Goal: Task Accomplishment & Management: Manage account settings

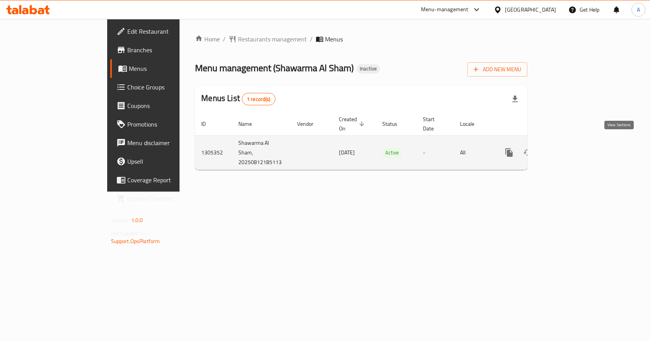
click at [569, 148] on icon "enhanced table" at bounding box center [564, 152] width 9 height 9
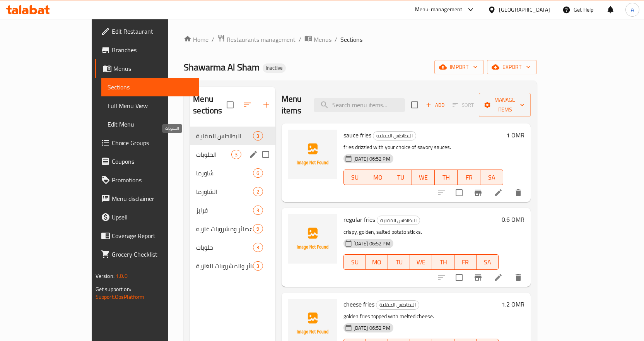
click at [196, 150] on span "الحلويات" at bounding box center [213, 154] width 35 height 9
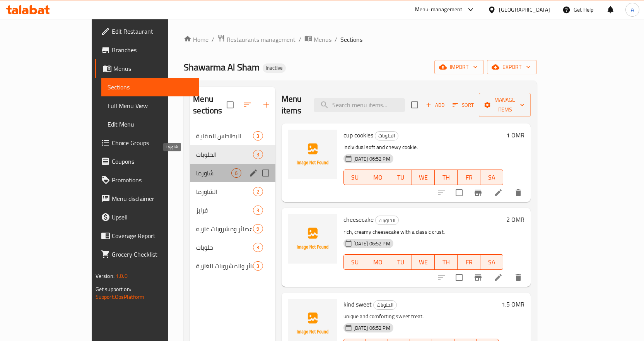
click at [196, 168] on span "شاورما" at bounding box center [213, 172] width 35 height 9
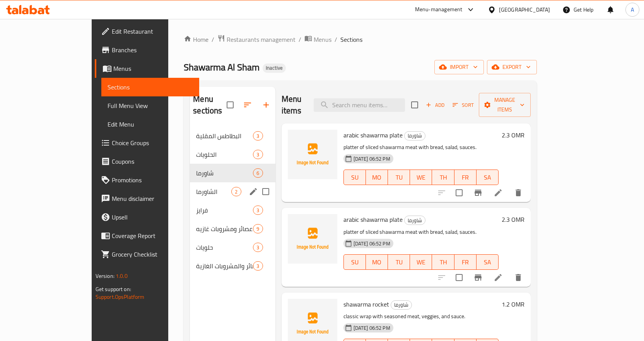
click at [190, 182] on div "الشاورما 2" at bounding box center [232, 191] width 85 height 19
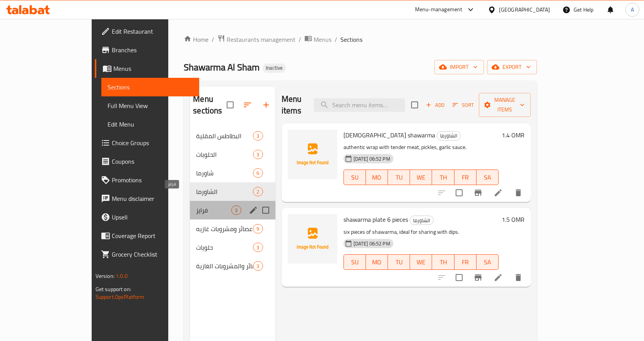
click at [196, 205] on span "فرايز" at bounding box center [213, 209] width 35 height 9
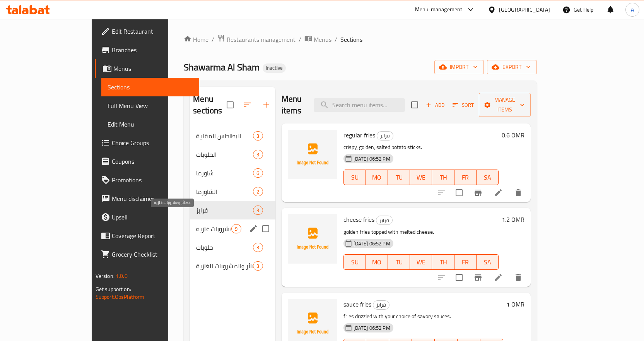
click at [196, 224] on span "عصائر ومشروبات غازيه" at bounding box center [213, 228] width 35 height 9
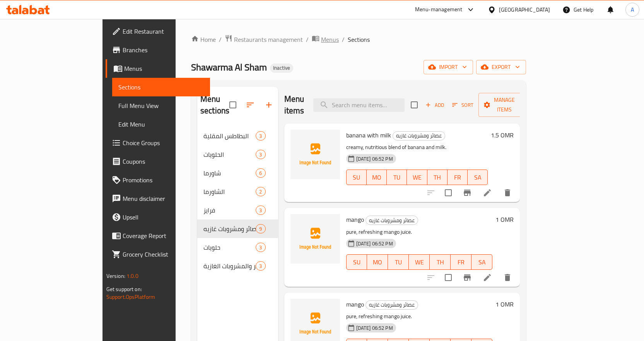
click at [321, 41] on span "Menus" at bounding box center [330, 39] width 18 height 9
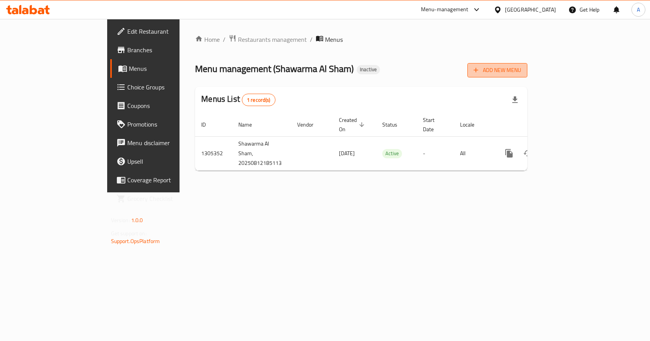
click at [521, 68] on span "Add New Menu" at bounding box center [497, 70] width 48 height 10
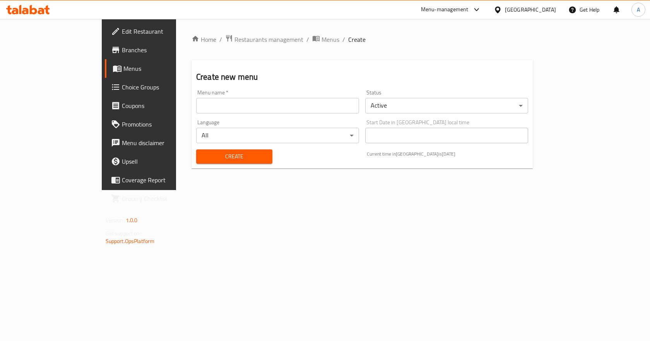
click at [299, 104] on input "text" at bounding box center [277, 105] width 163 height 15
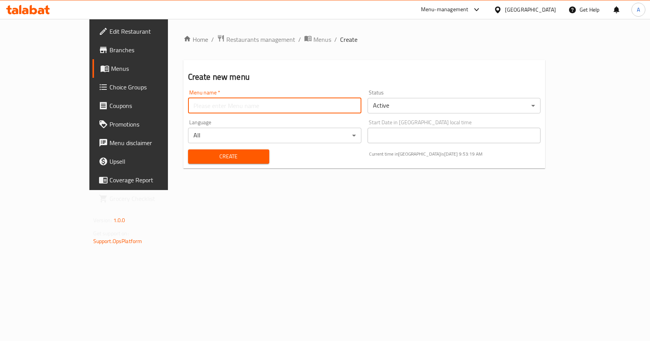
type input "New Menu"
click at [215, 156] on span "Create" at bounding box center [228, 157] width 69 height 10
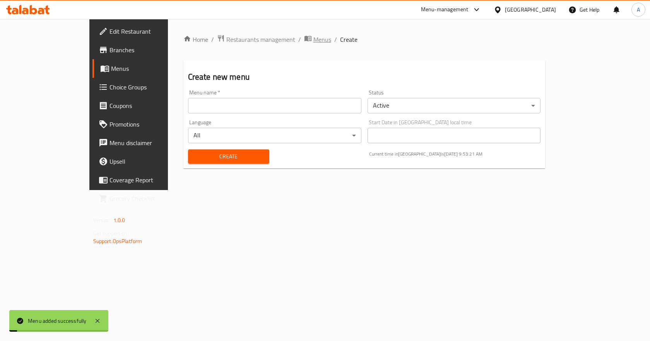
click at [313, 39] on span "Menus" at bounding box center [322, 39] width 18 height 9
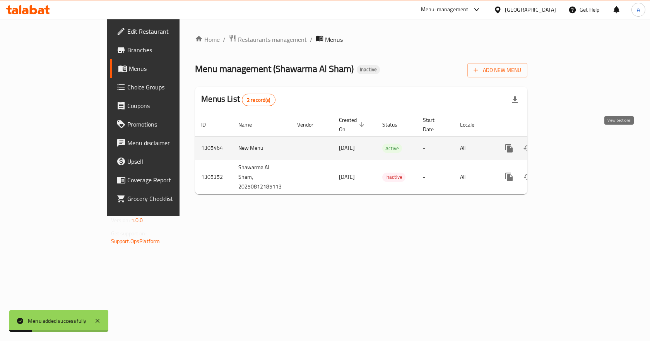
click at [569, 143] on icon "enhanced table" at bounding box center [564, 147] width 9 height 9
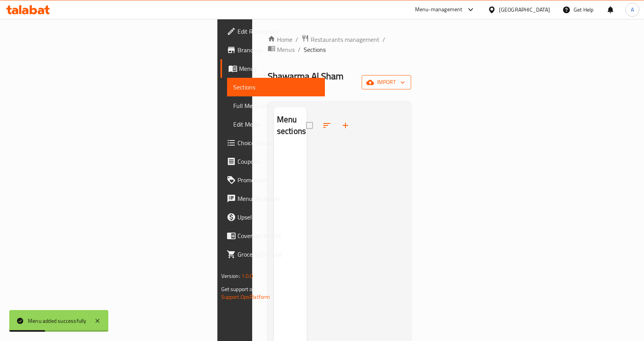
click at [411, 75] on button "import" at bounding box center [386, 82] width 49 height 14
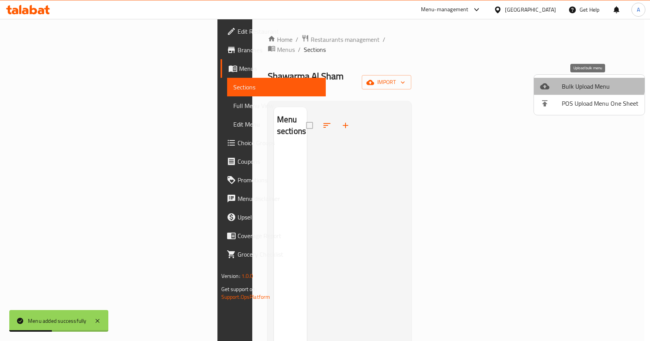
click at [567, 82] on span "Bulk Upload Menu" at bounding box center [600, 86] width 77 height 9
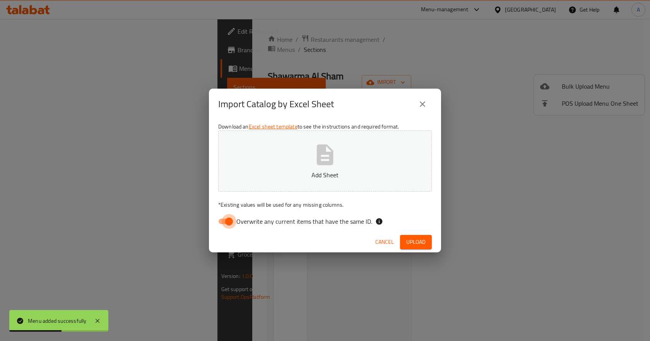
click at [227, 222] on input "Overwrite any current items that have the same ID." at bounding box center [229, 221] width 44 height 15
checkbox input "false"
click at [412, 239] on span "Upload" at bounding box center [415, 242] width 19 height 10
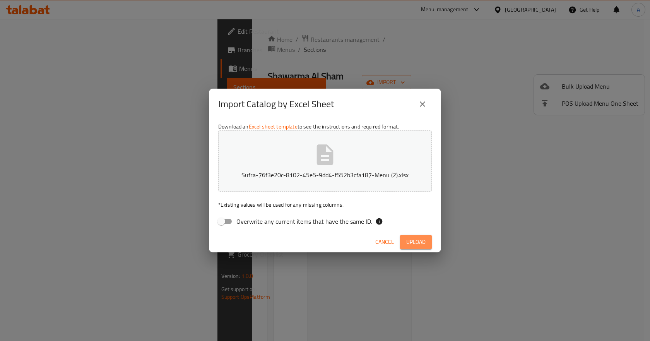
click at [409, 244] on span "Upload" at bounding box center [415, 242] width 19 height 10
click at [418, 246] on span "Upload" at bounding box center [415, 242] width 19 height 10
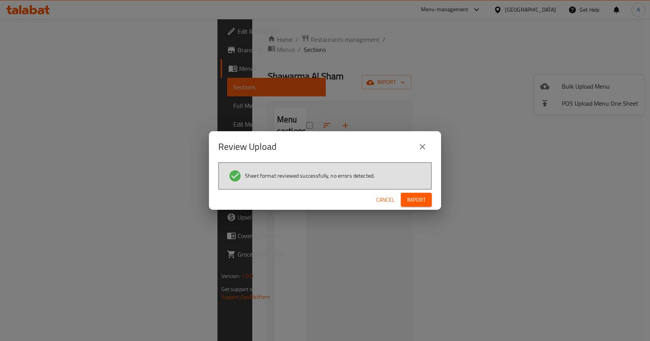
click at [415, 196] on span "Import" at bounding box center [416, 200] width 19 height 10
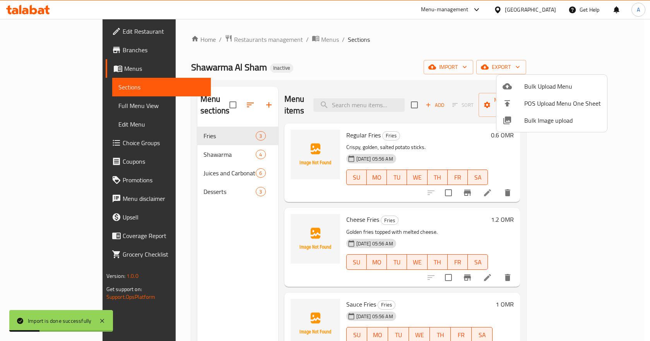
click at [64, 106] on div at bounding box center [325, 170] width 650 height 341
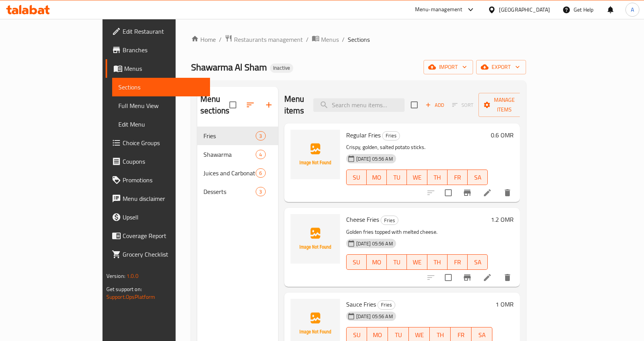
click at [118, 106] on span "Full Menu View" at bounding box center [160, 105] width 85 height 9
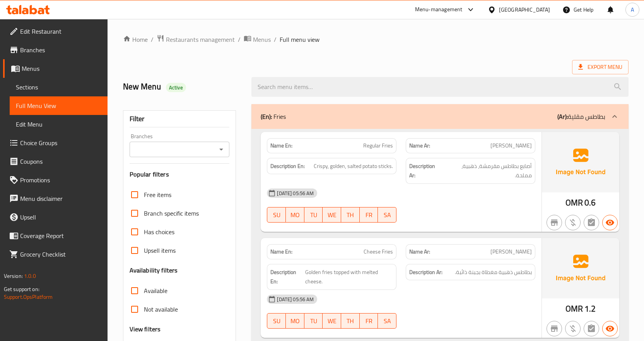
scroll to position [193, 0]
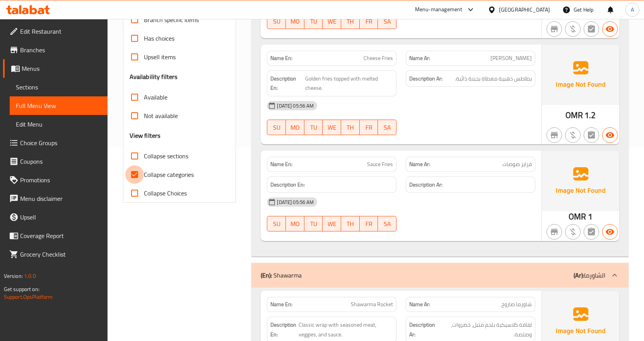
click at [135, 173] on input "Collapse categories" at bounding box center [134, 174] width 19 height 19
checkbox input "false"
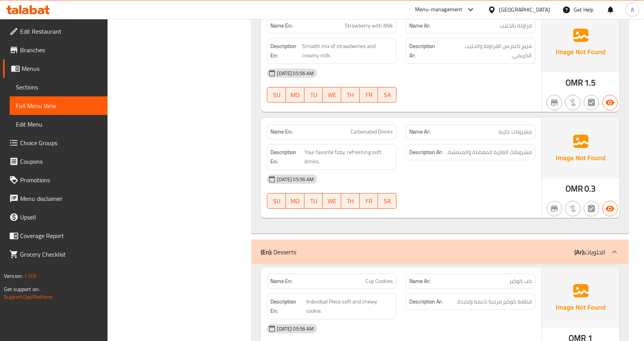
scroll to position [1113, 0]
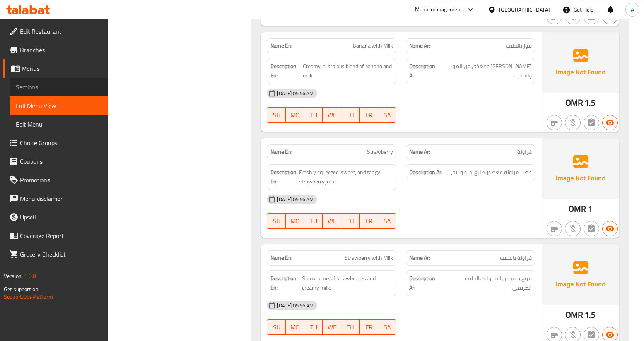
click at [39, 89] on span "Sections" at bounding box center [58, 86] width 85 height 9
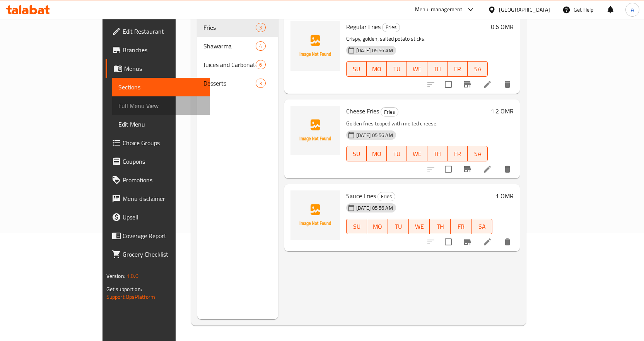
click at [118, 106] on span "Full Menu View" at bounding box center [160, 105] width 85 height 9
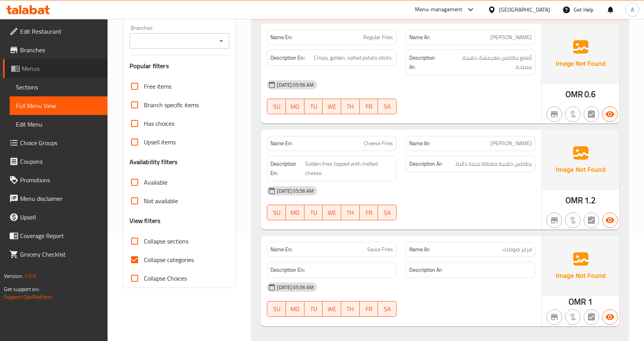
click at [43, 71] on span "Menus" at bounding box center [62, 68] width 80 height 9
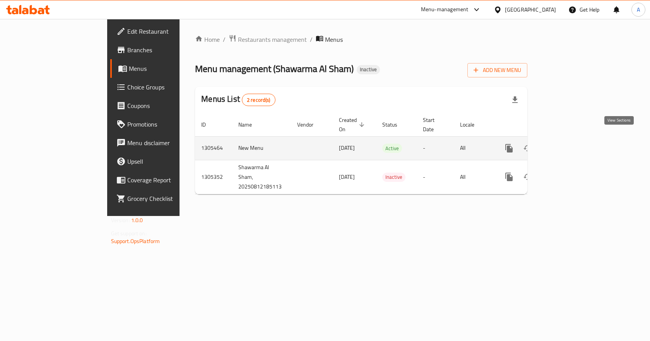
click at [569, 143] on icon "enhanced table" at bounding box center [564, 147] width 9 height 9
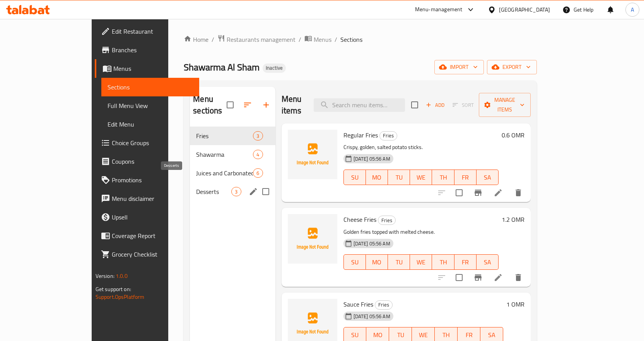
click at [196, 187] on span "Desserts" at bounding box center [213, 191] width 35 height 9
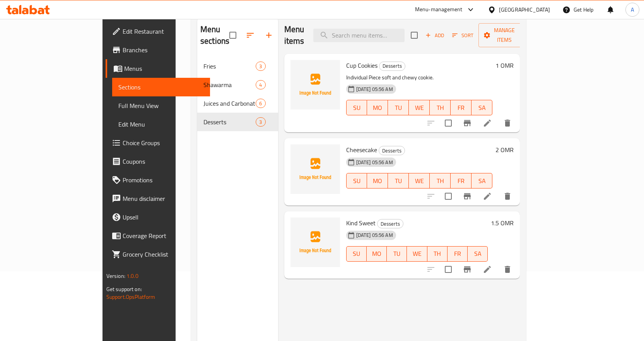
scroll to position [77, 0]
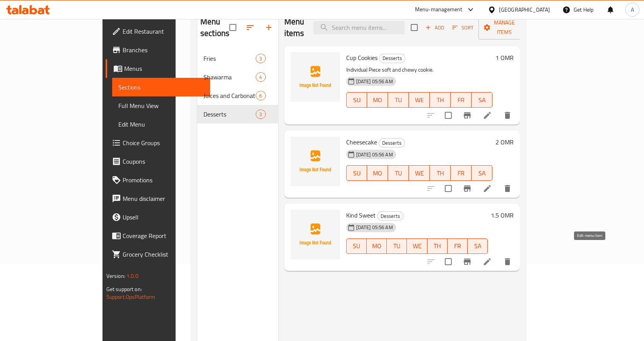
click at [492, 257] on icon at bounding box center [487, 261] width 9 height 9
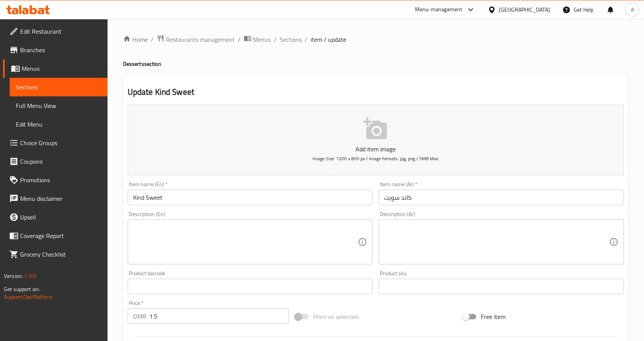
click at [285, 235] on textarea at bounding box center [245, 242] width 225 height 37
click at [292, 39] on span "Sections" at bounding box center [291, 39] width 22 height 9
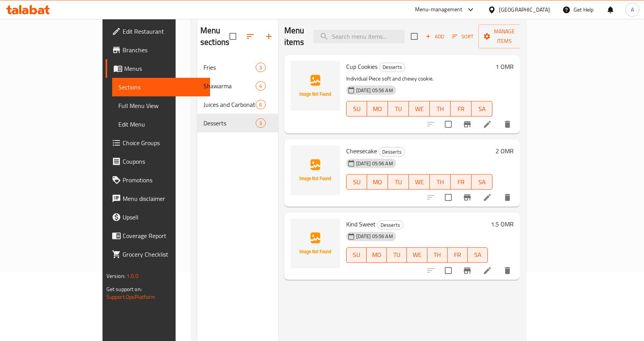
scroll to position [77, 0]
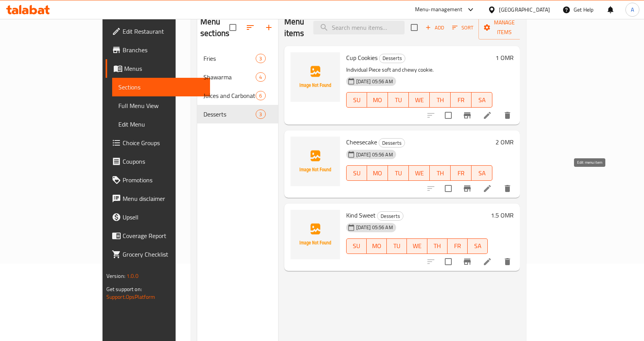
click at [492, 184] on icon at bounding box center [487, 188] width 9 height 9
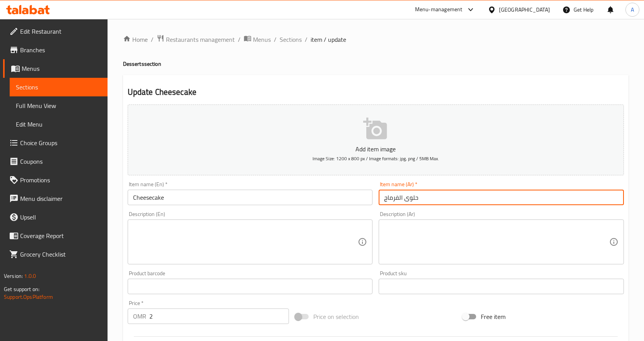
click at [387, 198] on input "حلوى الفرماج" at bounding box center [501, 196] width 245 height 15
click at [261, 192] on input "Cheesecake" at bounding box center [250, 196] width 245 height 15
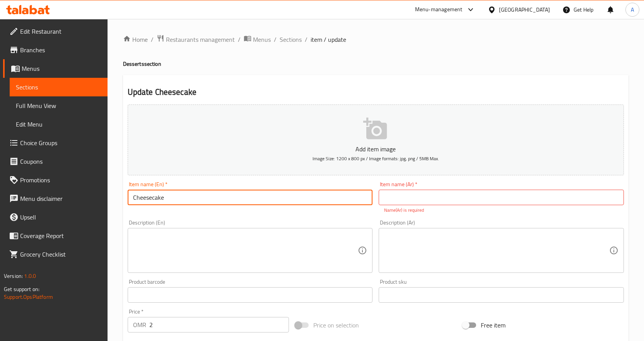
click at [261, 192] on input "Cheesecake" at bounding box center [250, 196] width 245 height 15
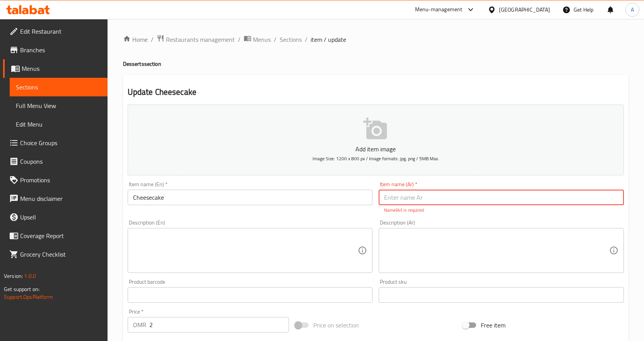
click at [405, 200] on input "text" at bounding box center [501, 196] width 245 height 15
click at [306, 195] on input "Cheesecake" at bounding box center [250, 196] width 245 height 15
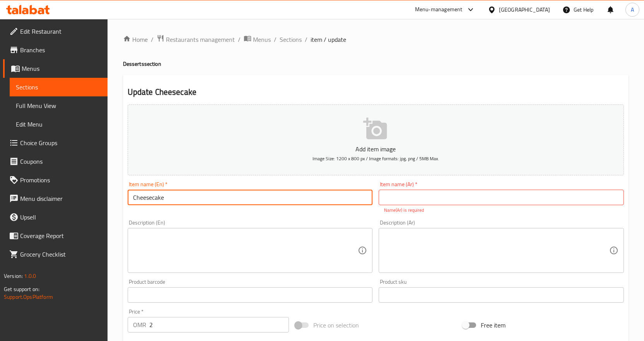
click at [306, 195] on input "Cheesecake" at bounding box center [250, 196] width 245 height 15
click at [442, 200] on input "text" at bounding box center [501, 196] width 245 height 15
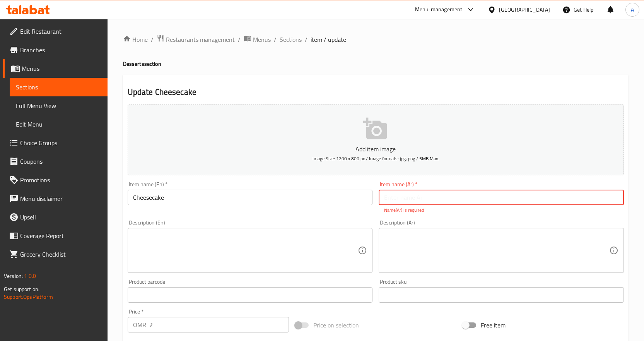
paste input "تشيز كيك"
click at [332, 215] on div "Add item image Image Size: 1200 x 800 px / Image formats: jpg, png / 5MB Max. I…" at bounding box center [376, 272] width 502 height 342
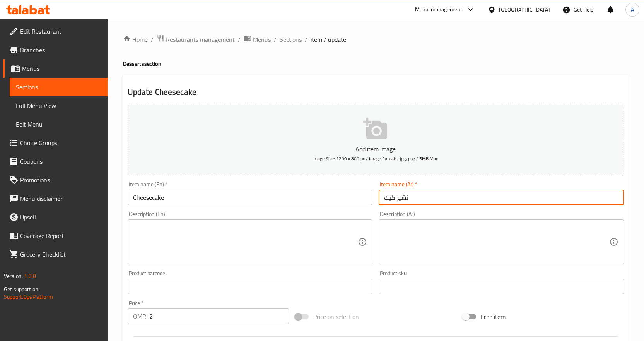
drag, startPoint x: 396, startPoint y: 200, endPoint x: 367, endPoint y: 199, distance: 29.4
click at [367, 199] on div "Add item image Image Size: 1200 x 800 px / Image formats: jpg, png / 5MB Max. I…" at bounding box center [376, 267] width 502 height 333
click at [435, 200] on input "تشيز كيك" at bounding box center [501, 196] width 245 height 15
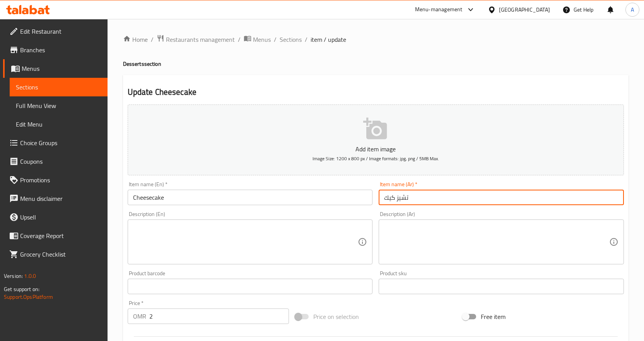
type input "تشيز كيك"
drag, startPoint x: 349, startPoint y: 185, endPoint x: 355, endPoint y: 185, distance: 6.2
click at [349, 185] on div "Item name (En)   * Cheesecake Item name (En) *" at bounding box center [250, 193] width 245 height 24
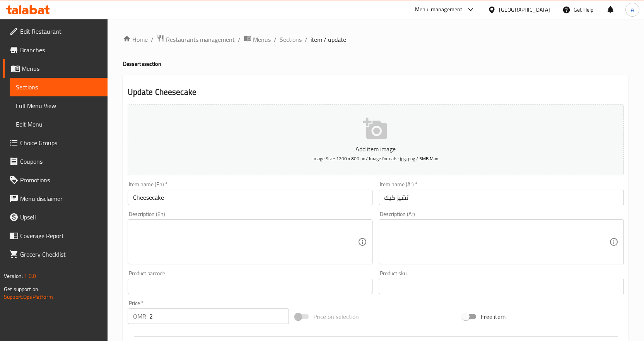
click at [307, 232] on textarea at bounding box center [245, 242] width 225 height 37
click at [240, 222] on div "Description (En)" at bounding box center [250, 241] width 245 height 45
paste textarea "Rich, creamy cheesecake with a classic crust."
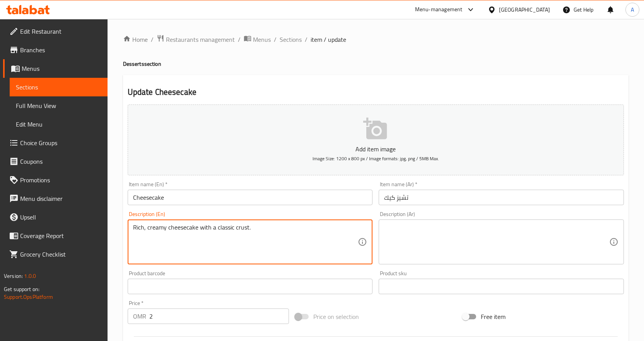
type textarea "Rich, creamy cheesecake with a classic crust."
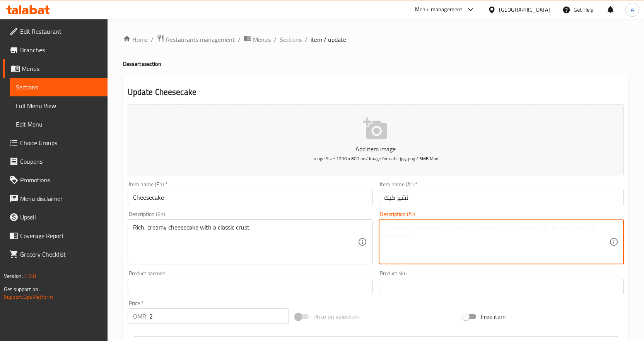
paste textarea "كعكة جبنة غنية وكريمية بقاعدة كلاسيكية."
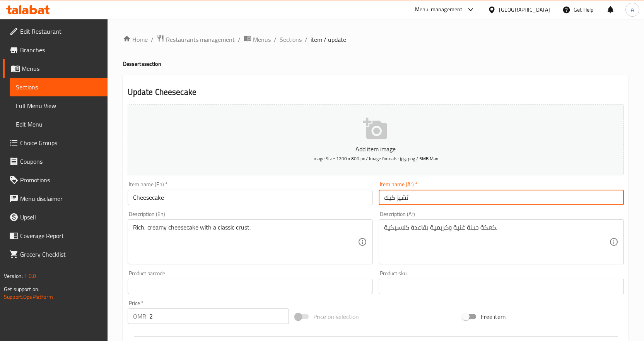
drag, startPoint x: 410, startPoint y: 196, endPoint x: 374, endPoint y: 198, distance: 35.6
click at [374, 198] on div "Add item image Image Size: 1200 x 800 px / Image formats: jpg, png / 5MB Max. I…" at bounding box center [376, 267] width 502 height 333
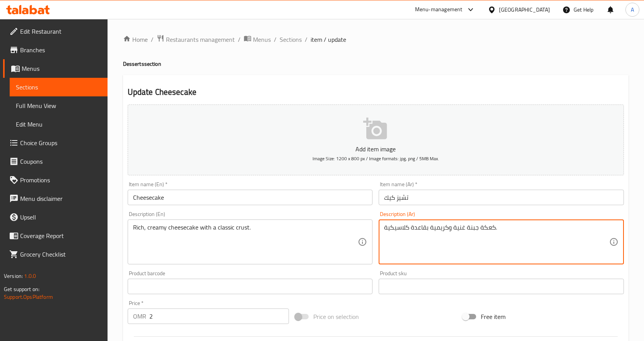
drag, startPoint x: 465, startPoint y: 227, endPoint x: 493, endPoint y: 226, distance: 27.9
click at [493, 226] on textarea "كعكة جبنة غنية وكريمية بقاعدة كلاسيكية." at bounding box center [496, 242] width 225 height 37
paste textarea "تشيز كيك"
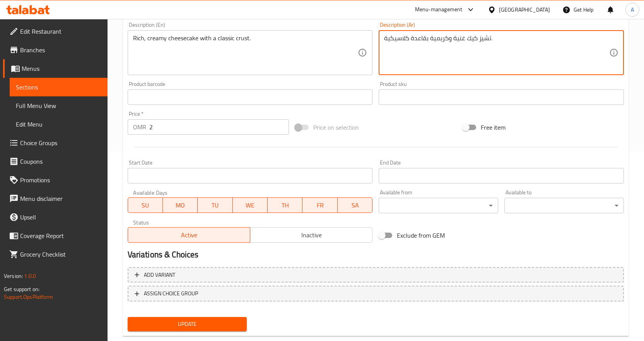
scroll to position [206, 0]
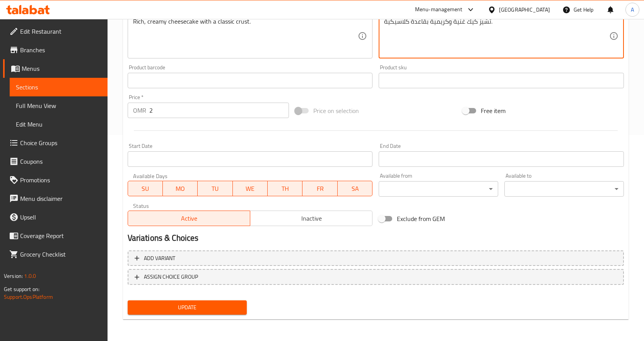
type textarea "تشيز كيك غنية وكريمية بقاعدة كلاسيكية."
click at [237, 306] on span "Update" at bounding box center [187, 307] width 107 height 10
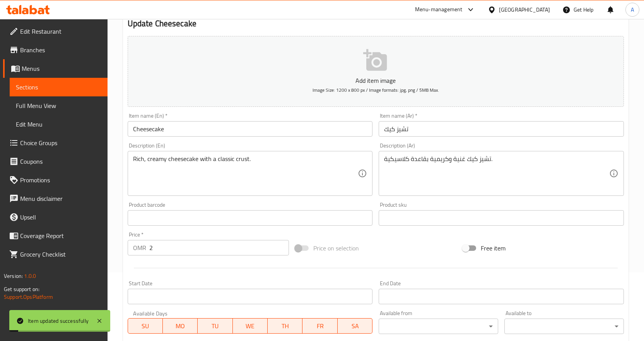
scroll to position [0, 0]
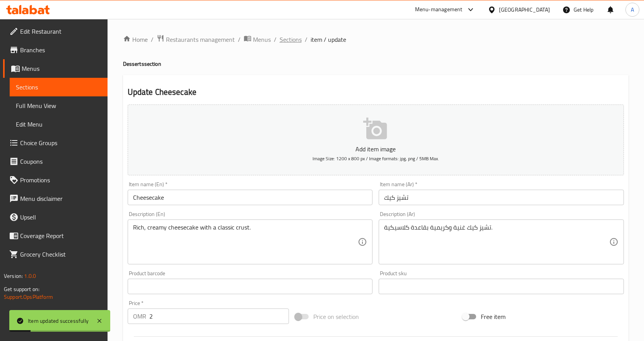
click at [288, 37] on span "Sections" at bounding box center [291, 39] width 22 height 9
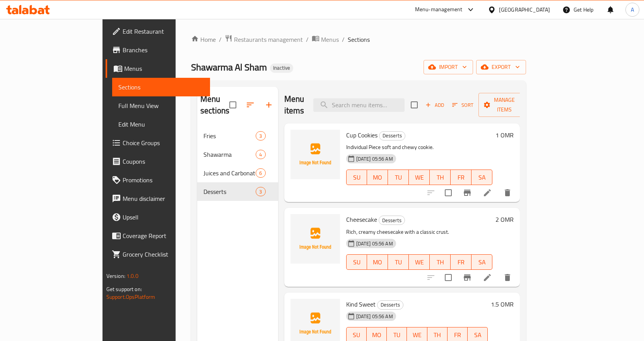
click at [118, 103] on span "Full Menu View" at bounding box center [160, 105] width 85 height 9
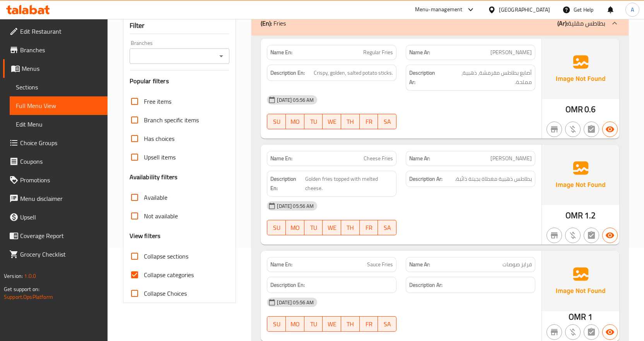
scroll to position [155, 0]
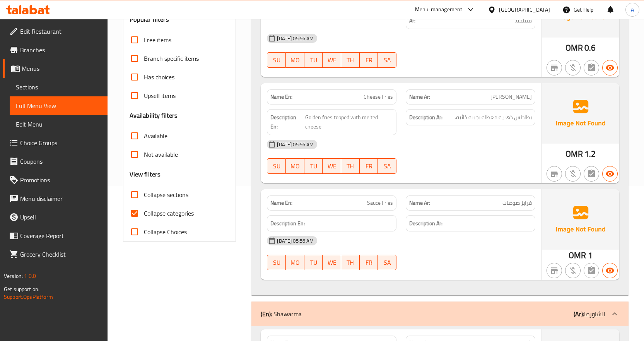
click at [133, 210] on input "Collapse categories" at bounding box center [134, 213] width 19 height 19
checkbox input "false"
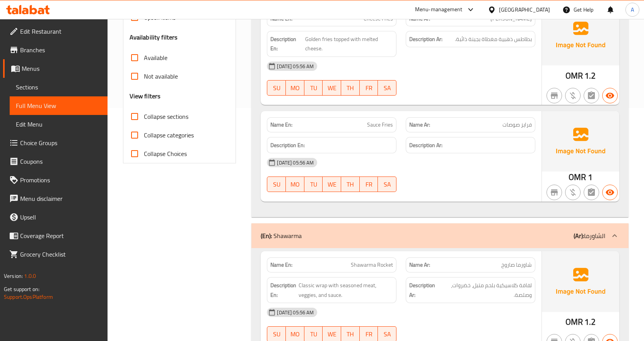
scroll to position [0, 0]
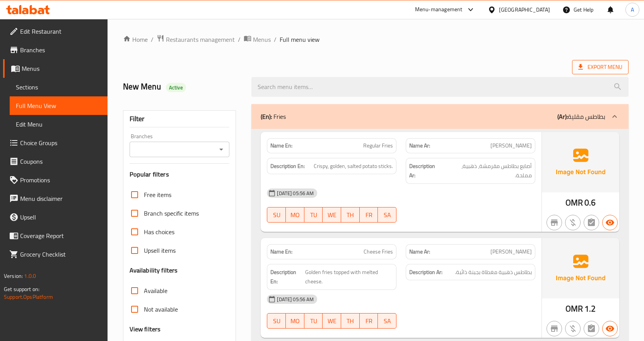
click at [594, 65] on span "Export Menu" at bounding box center [600, 67] width 44 height 10
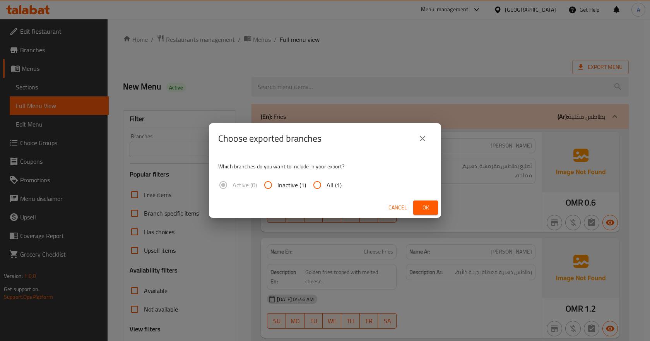
click at [334, 185] on span "All (1)" at bounding box center [333, 184] width 15 height 9
click at [326, 185] on input "All (1)" at bounding box center [317, 185] width 19 height 19
radio input "true"
click at [432, 211] on button "Ok" at bounding box center [425, 207] width 25 height 14
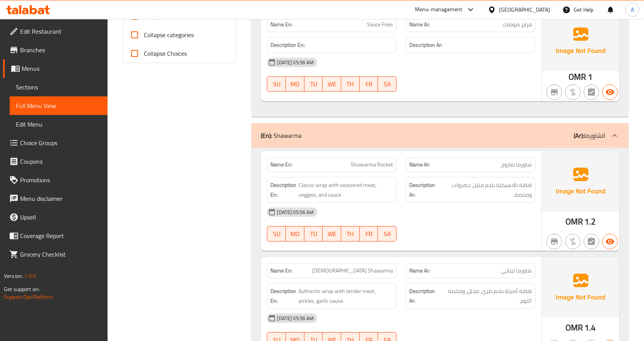
scroll to position [387, 0]
